Goal: Task Accomplishment & Management: Manage account settings

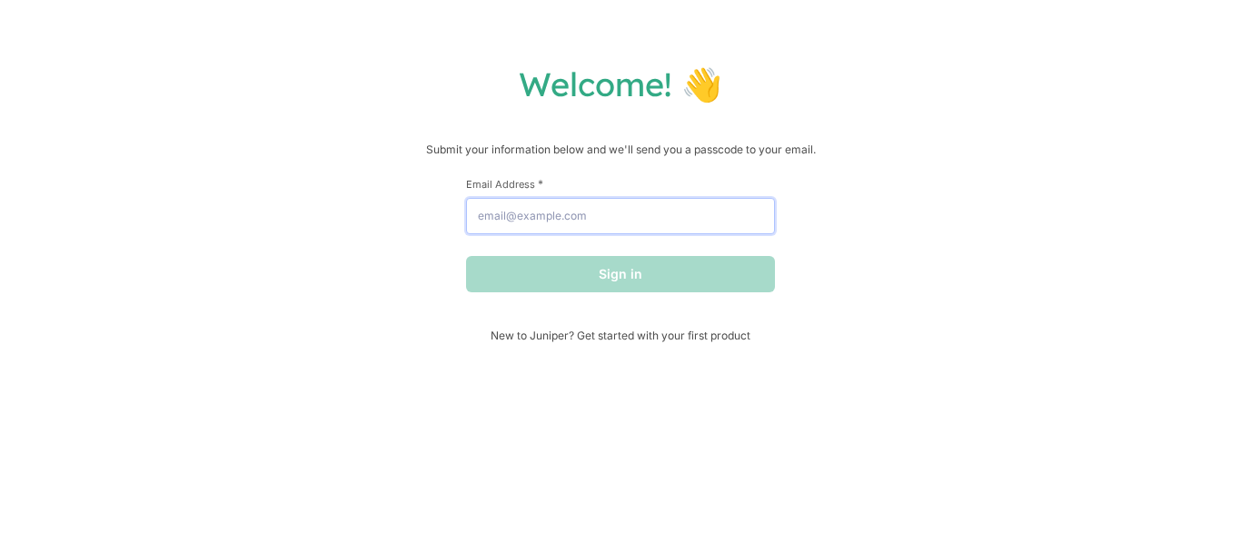
click at [678, 221] on input "Email Address *" at bounding box center [620, 216] width 309 height 36
type input "[EMAIL_ADDRESS][DOMAIN_NAME]"
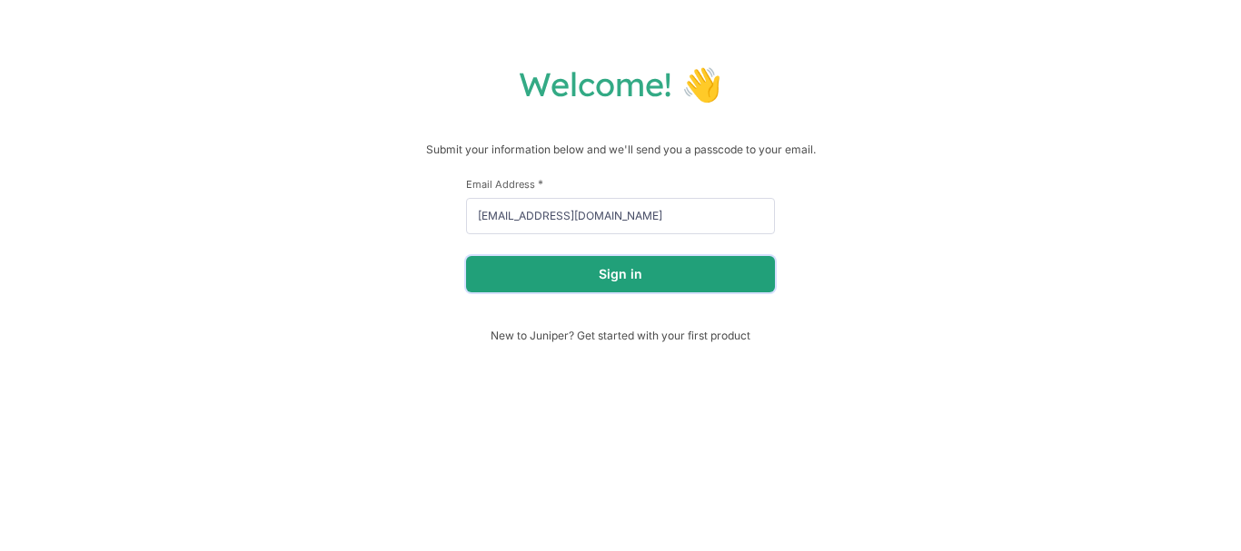
click at [616, 282] on button "Sign in" at bounding box center [620, 274] width 309 height 36
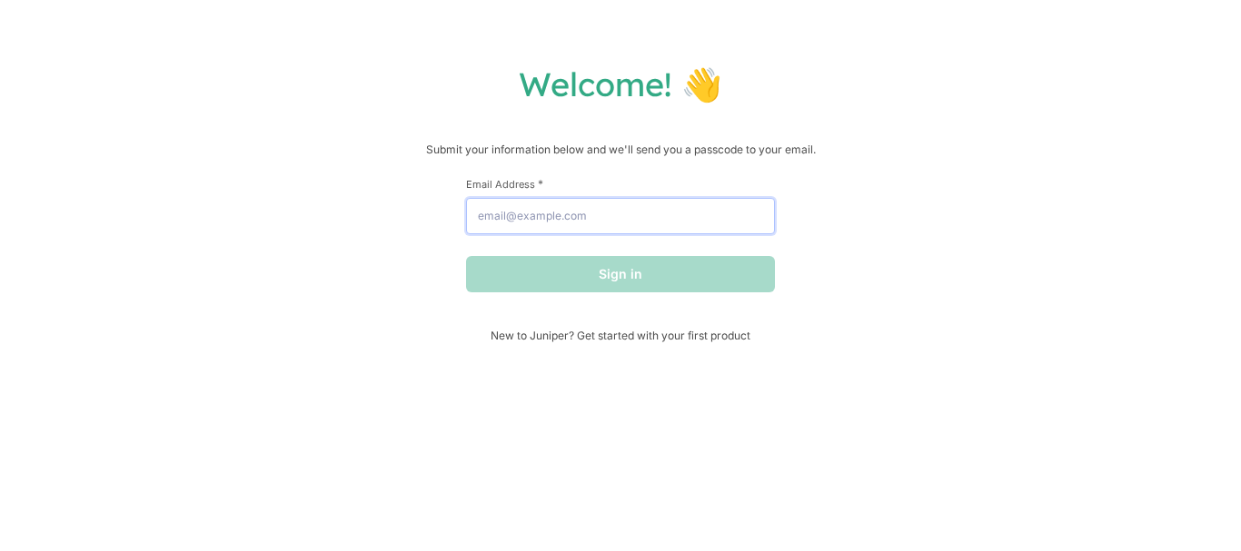
click at [620, 234] on input "Email Address *" at bounding box center [620, 216] width 309 height 36
type input "[EMAIL_ADDRESS][DOMAIN_NAME]"
